Goal: Task Accomplishment & Management: Use online tool/utility

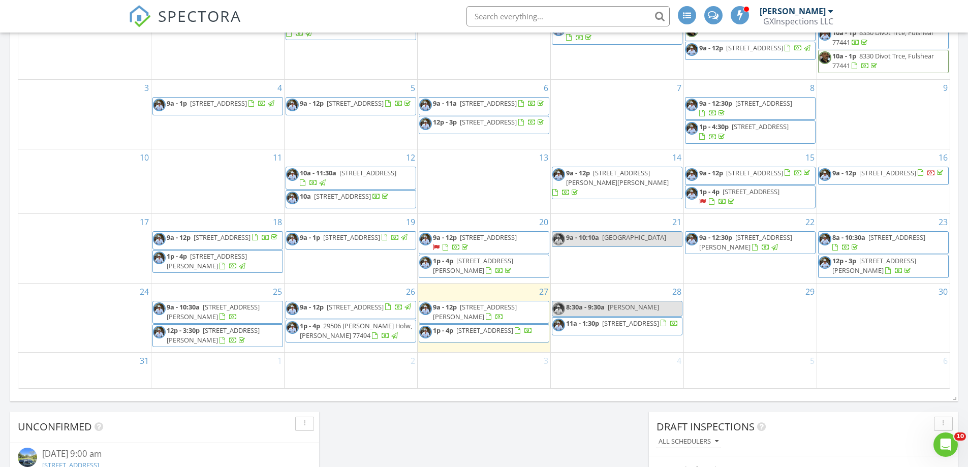
scroll to position [610, 0]
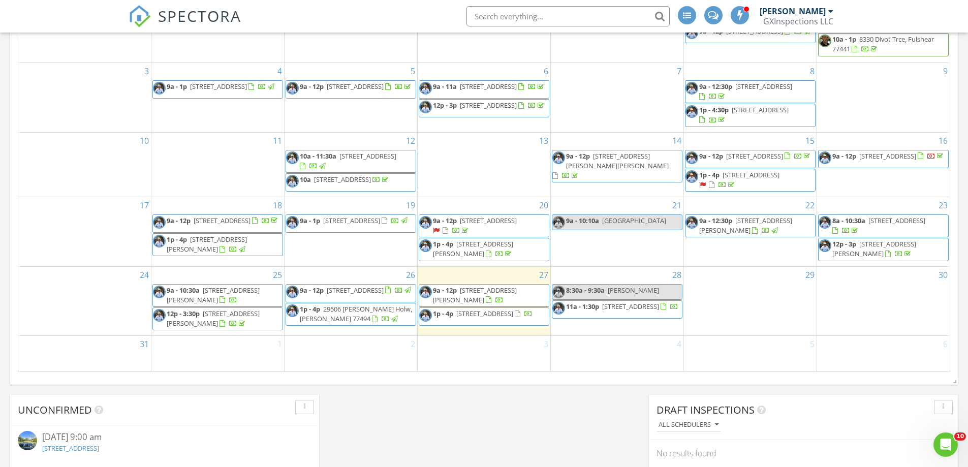
drag, startPoint x: 468, startPoint y: 306, endPoint x: 462, endPoint y: 322, distance: 17.4
click at [462, 318] on span "13722 Woodchester Dr, Sugar Land 77498" at bounding box center [485, 313] width 57 height 9
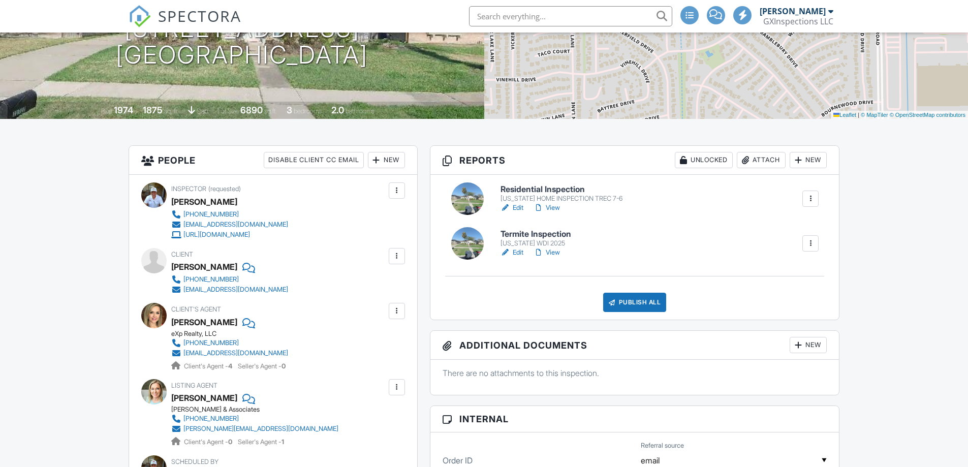
click at [555, 209] on link "View" at bounding box center [547, 208] width 26 height 10
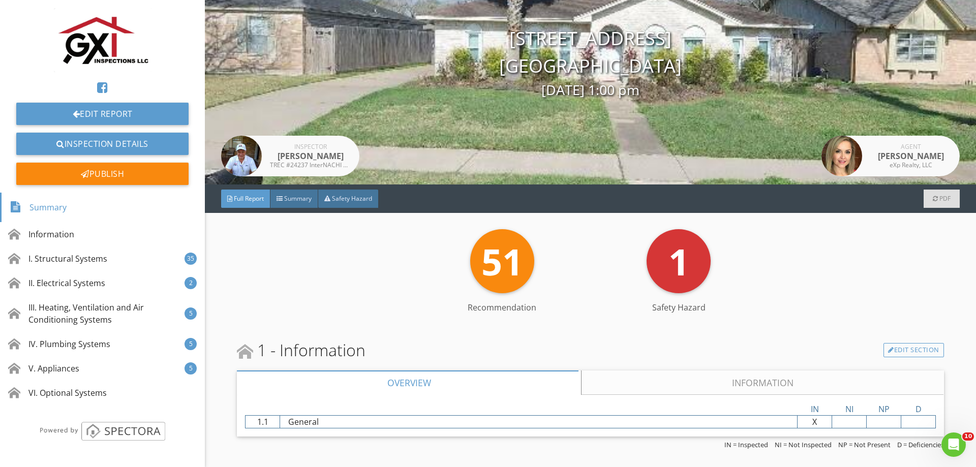
scroll to position [203, 0]
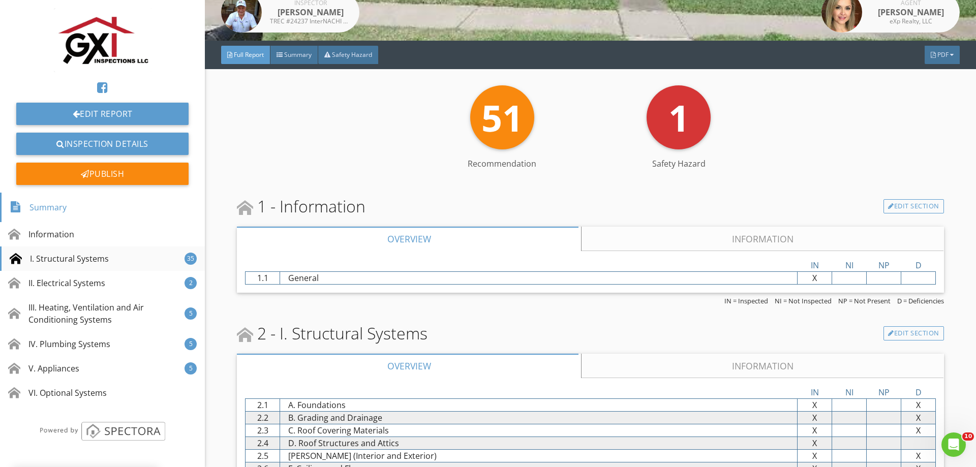
click at [72, 261] on div "I. Structural Systems" at bounding box center [59, 259] width 99 height 12
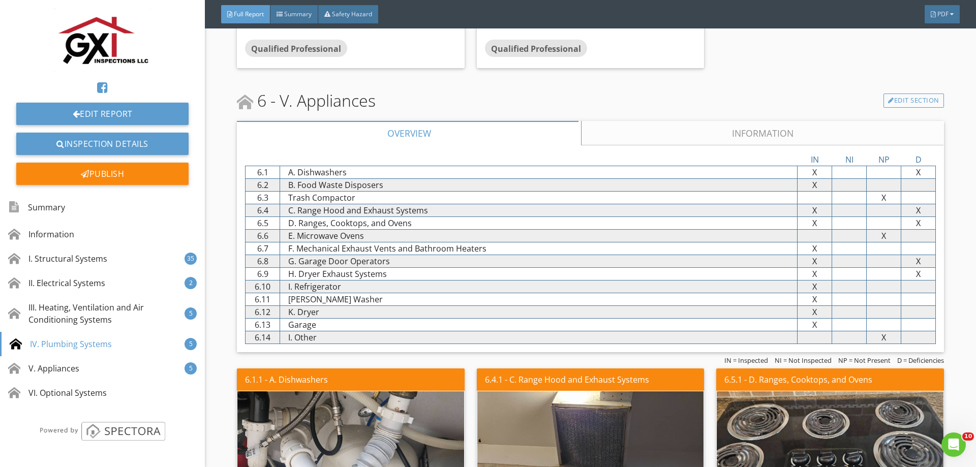
scroll to position [5257, 0]
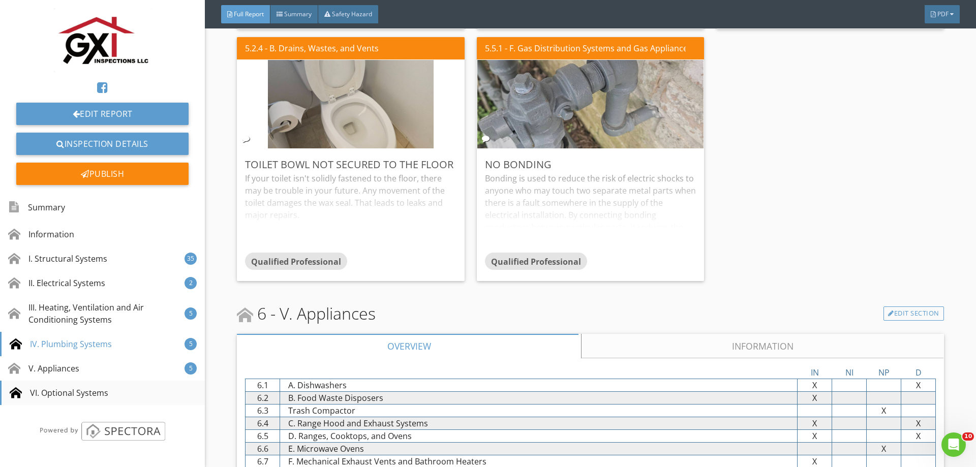
click at [107, 392] on div "VI. Optional Systems" at bounding box center [59, 393] width 99 height 12
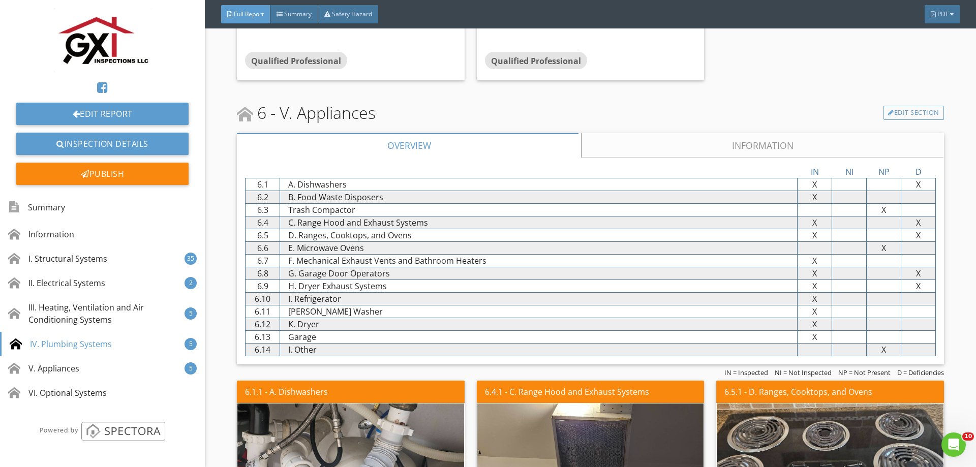
scroll to position [5460, 0]
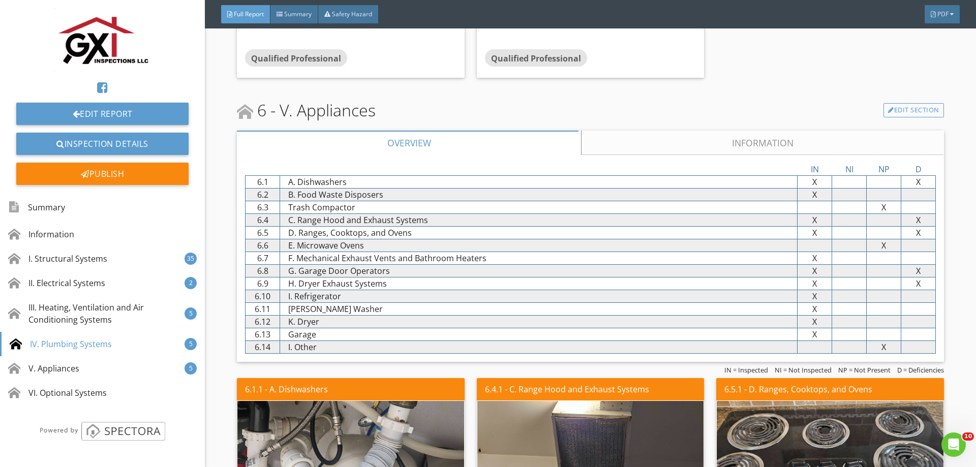
click at [288, 335] on div "Garage" at bounding box center [538, 334] width 517 height 12
drag, startPoint x: 326, startPoint y: 336, endPoint x: 272, endPoint y: 332, distance: 54.0
click at [272, 332] on div "6.13 Garage X X X X" at bounding box center [590, 334] width 689 height 12
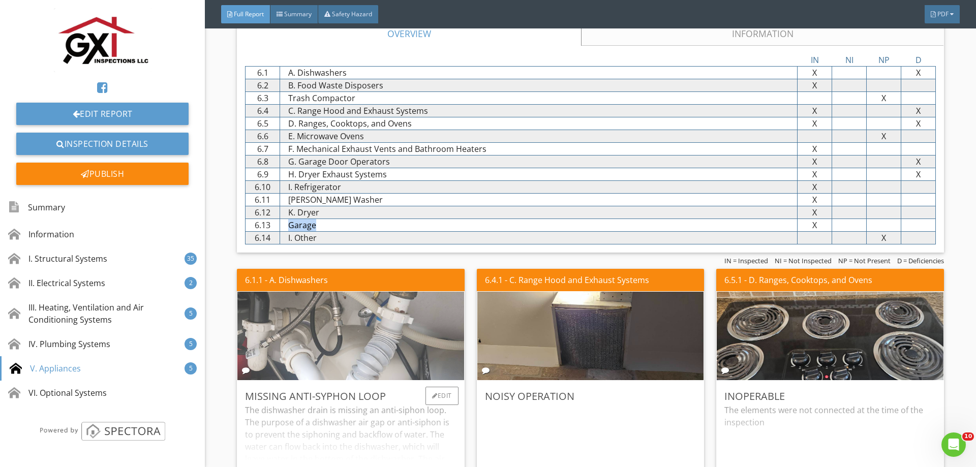
scroll to position [5562, 0]
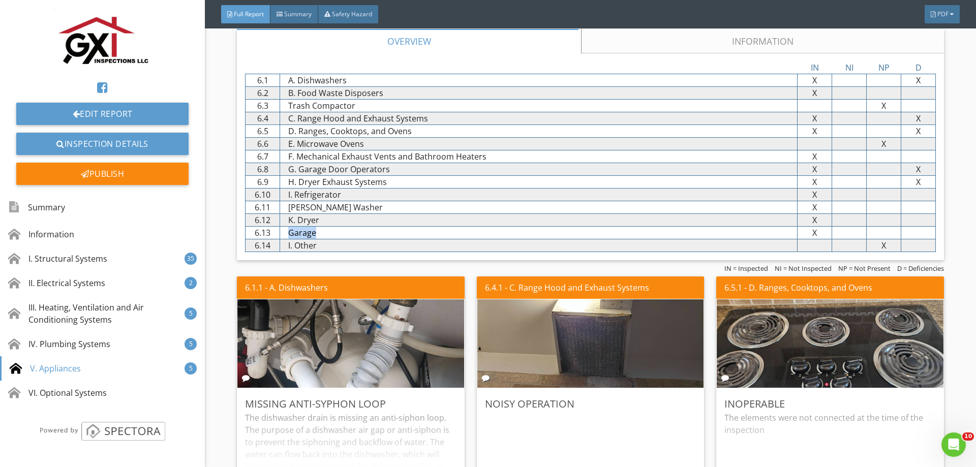
click at [328, 238] on div "Garage" at bounding box center [538, 233] width 517 height 12
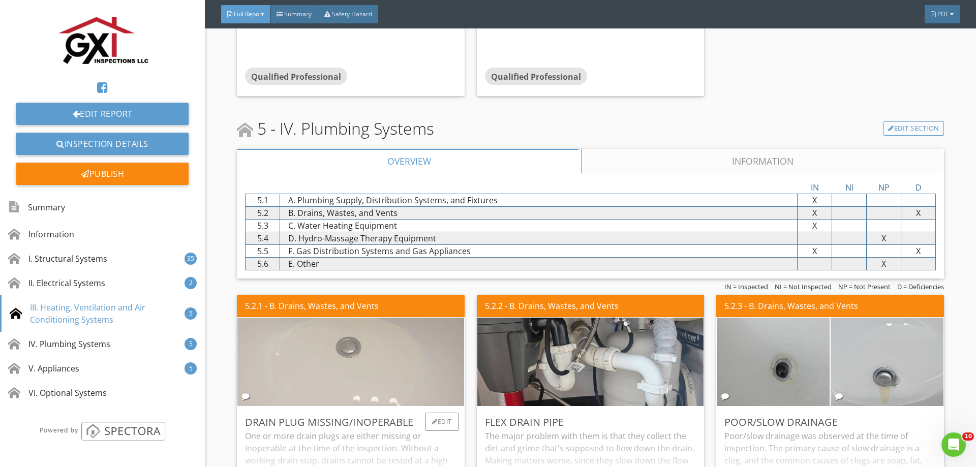
scroll to position [4596, 0]
